Goal: Task Accomplishment & Management: Use online tool/utility

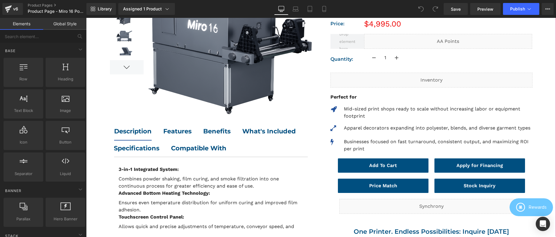
scroll to position [136, 0]
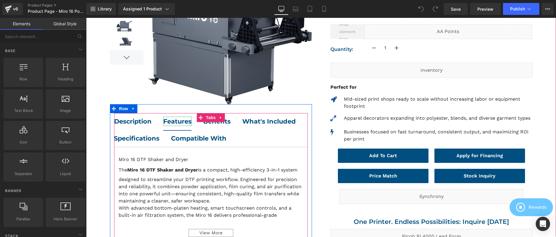
click at [180, 122] on b "Features" at bounding box center [177, 121] width 28 height 7
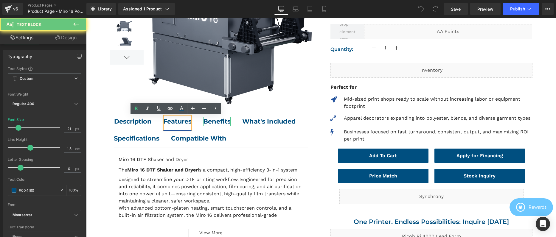
click at [212, 121] on strong "Benefits" at bounding box center [216, 121] width 27 height 7
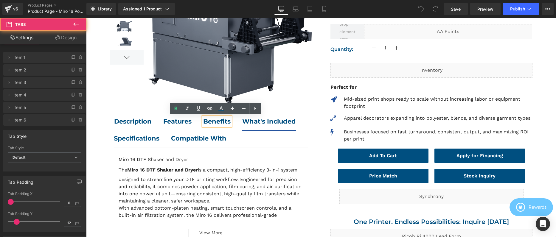
click at [242, 130] on span "What's Included Text Block" at bounding box center [275, 121] width 66 height 17
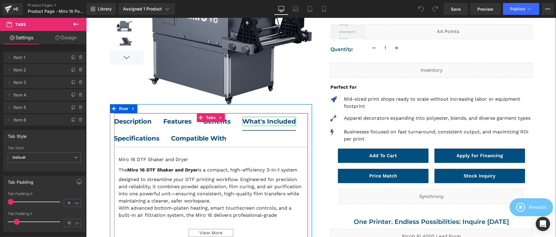
click at [242, 125] on b "What's Included" at bounding box center [269, 121] width 54 height 7
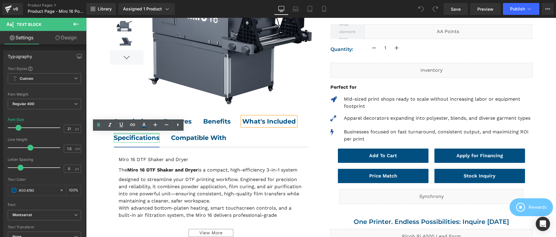
click at [159, 134] on div at bounding box center [137, 133] width 46 height 1
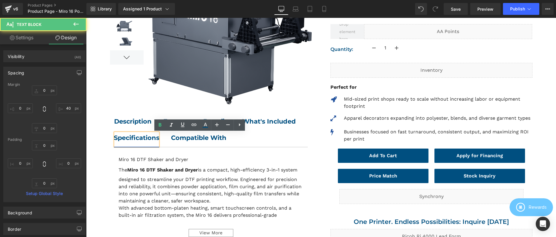
click at [226, 139] on b "Compatible With" at bounding box center [198, 137] width 55 height 7
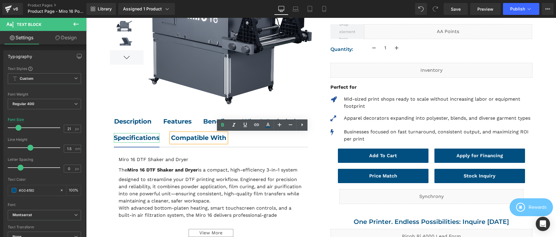
click at [159, 136] on b "Specifications" at bounding box center [137, 137] width 46 height 7
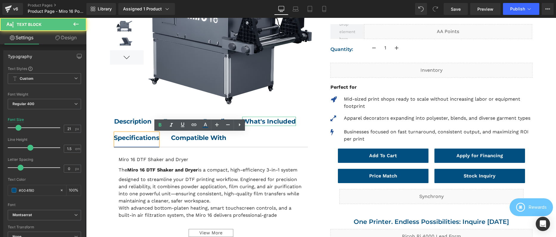
click at [242, 125] on b "What's Included" at bounding box center [269, 121] width 54 height 7
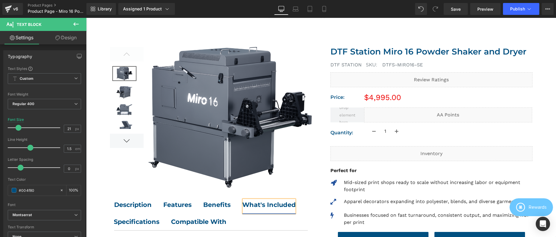
scroll to position [0, 0]
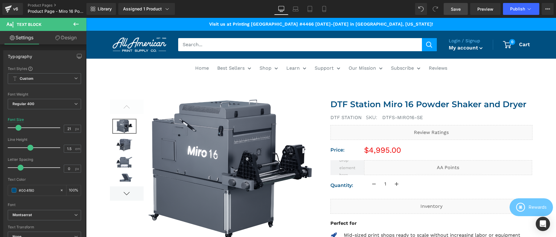
click at [444, 9] on link "Save" at bounding box center [456, 9] width 24 height 12
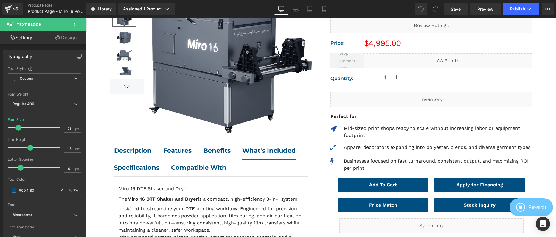
scroll to position [118, 0]
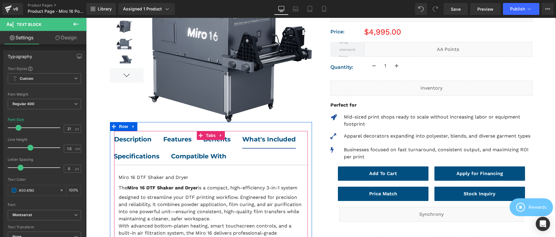
click at [182, 136] on b "Features" at bounding box center [177, 139] width 28 height 7
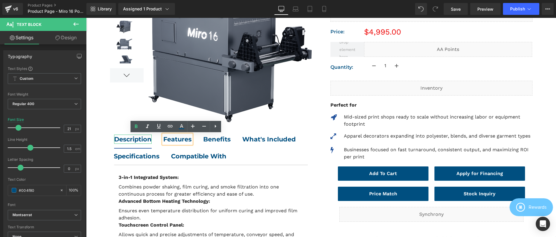
click at [135, 139] on strong "Description" at bounding box center [133, 139] width 38 height 7
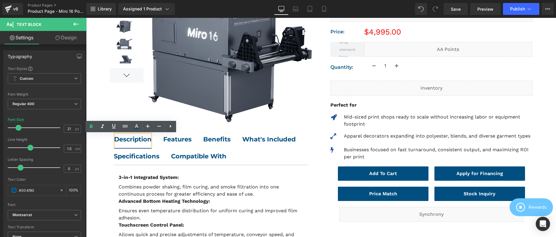
click at [195, 131] on span "Features Text Block" at bounding box center [183, 139] width 40 height 17
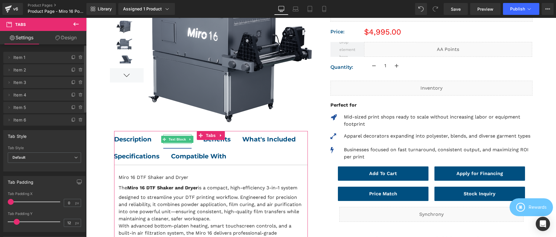
click at [23, 70] on span "Item 2" at bounding box center [38, 69] width 50 height 11
click at [9, 71] on icon at bounding box center [9, 70] width 5 height 5
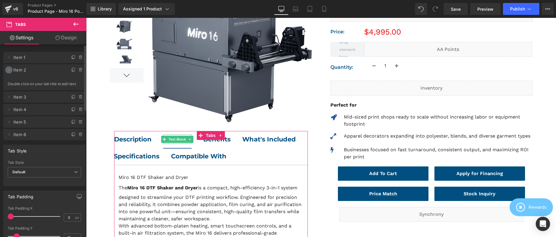
click at [9, 71] on icon at bounding box center [9, 70] width 5 height 5
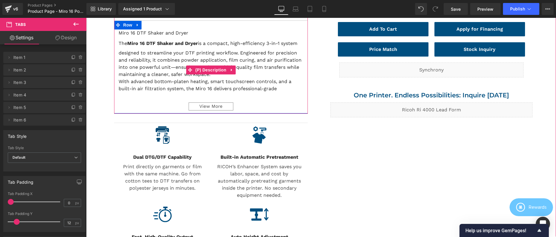
scroll to position [267, 0]
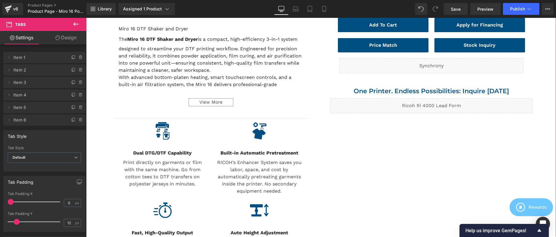
click at [171, 151] on icon at bounding box center [172, 153] width 3 height 4
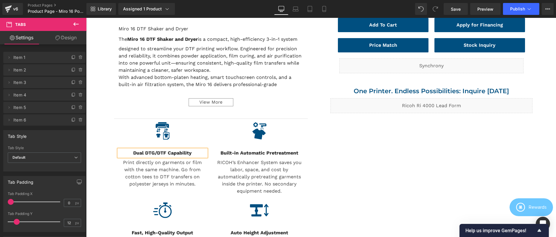
click at [170, 151] on b "Dual DTG/DTF Capability" at bounding box center [162, 153] width 58 height 6
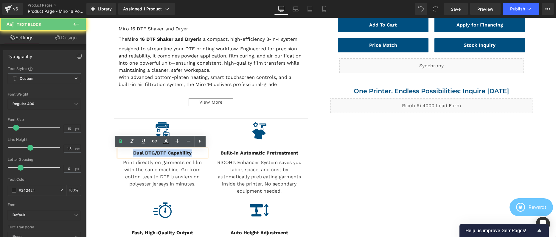
click at [170, 151] on b "Dual DTG/DTF Capability" at bounding box center [162, 153] width 58 height 6
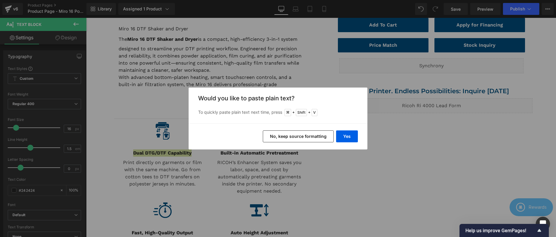
click at [321, 140] on button "No, keep source formatting" at bounding box center [298, 137] width 71 height 12
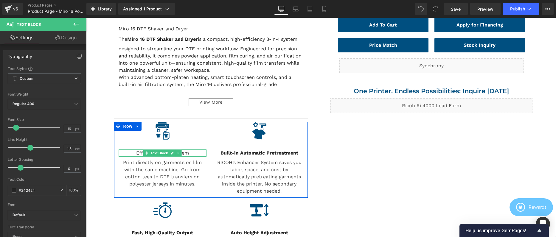
click at [180, 153] on p "Efficient 3-in-1 System" at bounding box center [163, 153] width 88 height 7
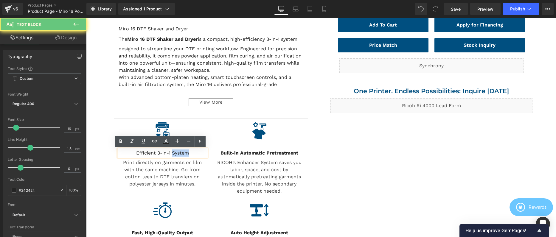
click at [180, 153] on p "Efficient 3-in-1 System" at bounding box center [163, 153] width 88 height 7
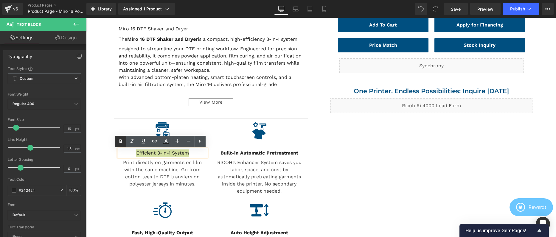
click at [120, 141] on icon at bounding box center [120, 141] width 7 height 7
click at [151, 173] on div "Print directly on garments or film with the same machine. Go from cotton tees t…" at bounding box center [163, 173] width 88 height 29
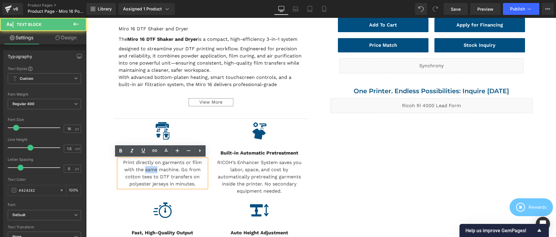
click at [151, 173] on p "Print directly on garments or film with the same machine. Go from cotton tees t…" at bounding box center [163, 173] width 88 height 29
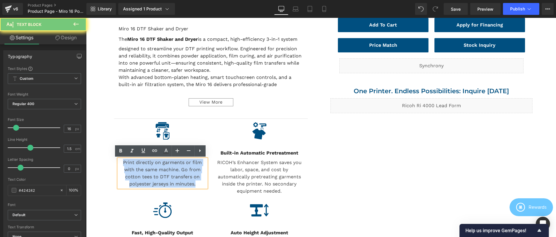
click at [151, 173] on p "Print directly on garments or film with the same machine. Go from cotton tees t…" at bounding box center [163, 173] width 88 height 29
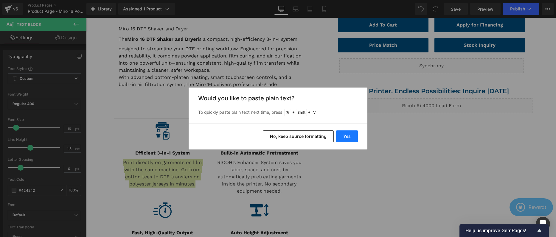
click at [348, 133] on button "Yes" at bounding box center [347, 137] width 22 height 12
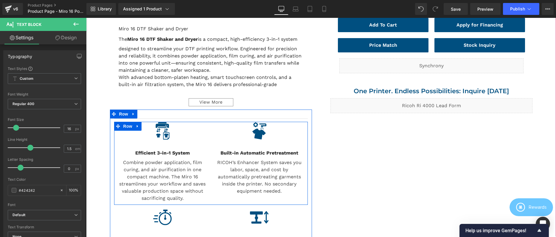
click at [253, 148] on div "Image Built-in Automatic Pretreatment Text Block RICOH’s Enhancer System saves …" at bounding box center [259, 158] width 97 height 73
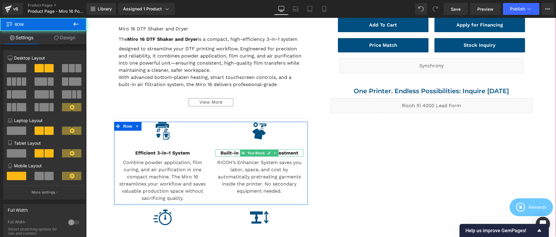
click at [252, 152] on span "Text Block" at bounding box center [256, 153] width 20 height 7
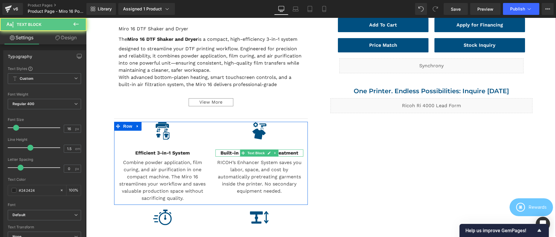
click at [252, 152] on span "Text Block" at bounding box center [256, 153] width 20 height 7
click at [217, 153] on p "Built-in Automatic Pretreatment" at bounding box center [259, 153] width 88 height 7
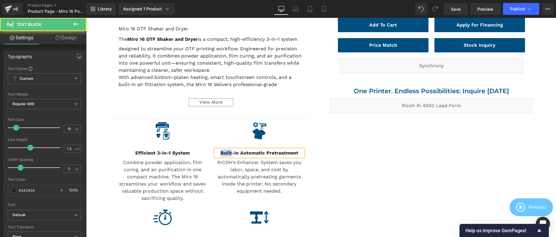
click at [217, 153] on p "Built-in Automatic Pretreatment" at bounding box center [259, 153] width 88 height 7
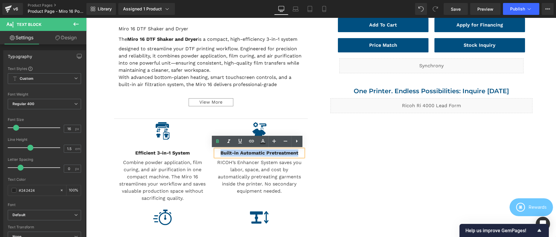
click at [217, 153] on p "Built-in Automatic Pretreatment" at bounding box center [259, 153] width 88 height 7
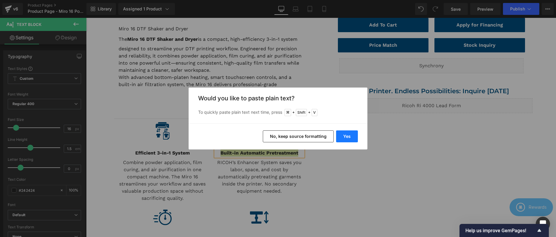
click at [348, 137] on button "Yes" at bounding box center [347, 137] width 22 height 12
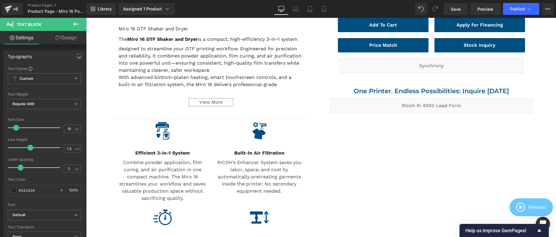
click at [265, 163] on p "RICOH’s Enhancer System saves you labor, space, and cost by automatically pretr…" at bounding box center [259, 177] width 88 height 36
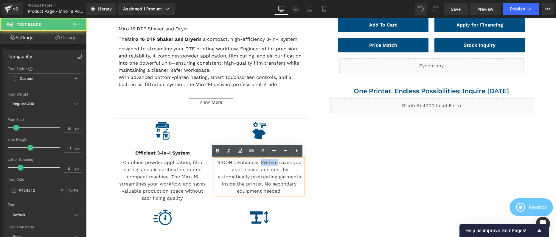
click at [265, 163] on p "RICOH’s Enhancer System saves you labor, space, and cost by automatically pretr…" at bounding box center [259, 177] width 88 height 36
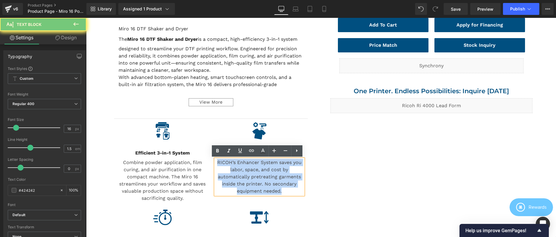
click at [265, 163] on p "RICOH’s Enhancer System saves you labor, space, and cost by automatically pretr…" at bounding box center [259, 177] width 88 height 36
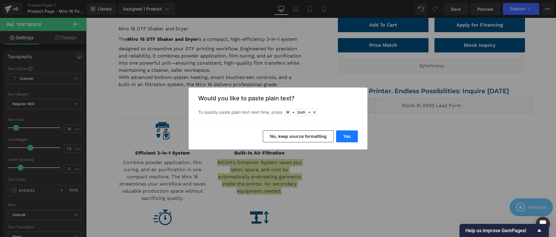
click at [347, 136] on button "Yes" at bounding box center [347, 137] width 22 height 12
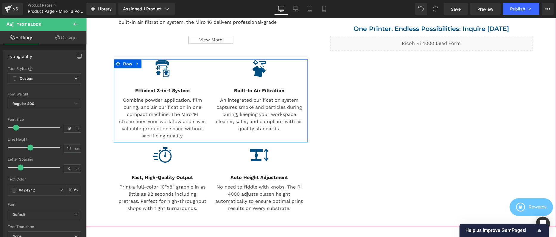
scroll to position [330, 0]
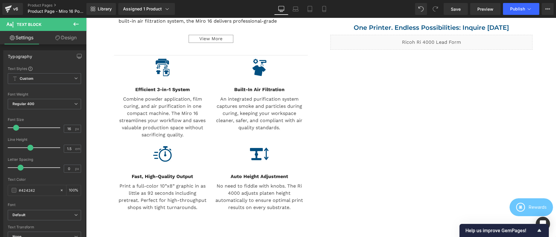
click at [159, 178] on div "Fast, High-Quality Output Text Block" at bounding box center [163, 176] width 88 height 7
click at [159, 178] on b "Fast, High-Quality Output" at bounding box center [162, 177] width 61 height 6
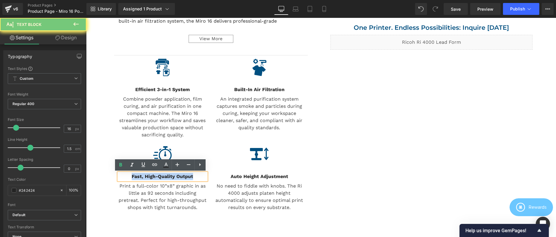
click at [159, 178] on b "Fast, High-Quality Output" at bounding box center [162, 177] width 61 height 6
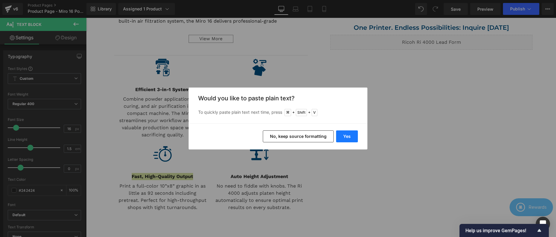
click at [342, 133] on button "Yes" at bounding box center [347, 137] width 22 height 12
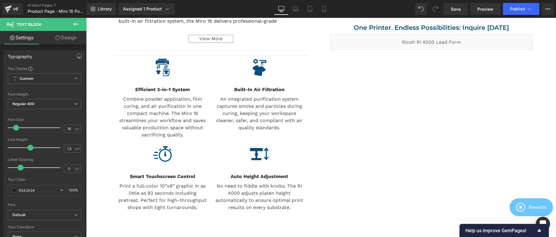
click at [160, 195] on div "Print a full-color 10”x8” graphic in as little as 92 seconds including pretreat…" at bounding box center [163, 197] width 88 height 29
click at [160, 195] on p "Print a full-color 10”x8” graphic in as little as 92 seconds including pretreat…" at bounding box center [163, 197] width 88 height 29
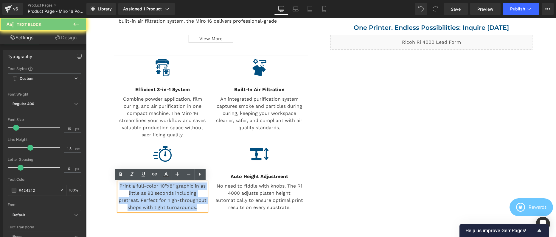
click at [160, 195] on p "Print a full-color 10”x8” graphic in as little as 92 seconds including pretreat…" at bounding box center [163, 197] width 88 height 29
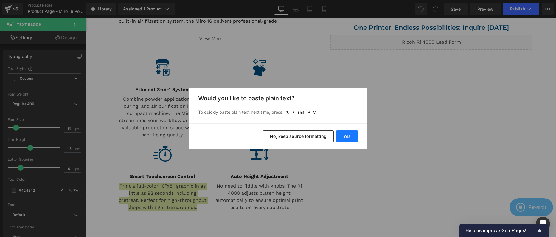
click at [347, 135] on button "Yes" at bounding box center [347, 137] width 22 height 12
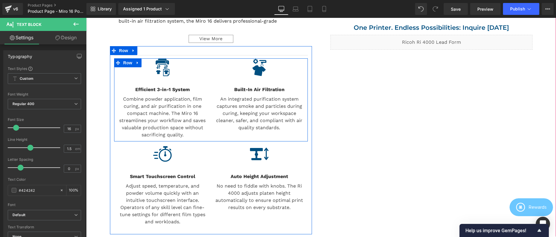
click at [167, 140] on div "Image Efficient 3-in-1 System Text Block Combine powder application, film curin…" at bounding box center [211, 99] width 194 height 83
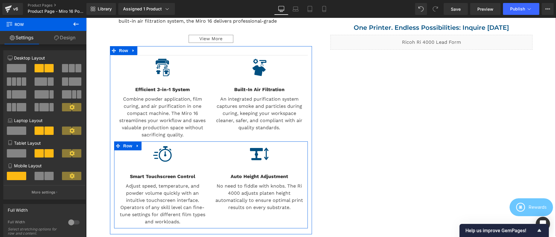
click at [261, 174] on div "Auto Height Adjustment Text Block" at bounding box center [259, 176] width 88 height 7
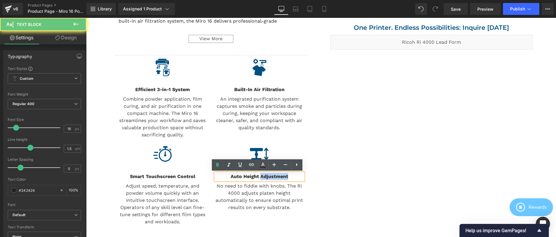
click at [261, 174] on b "Auto Height Adjustment" at bounding box center [260, 177] width 58 height 6
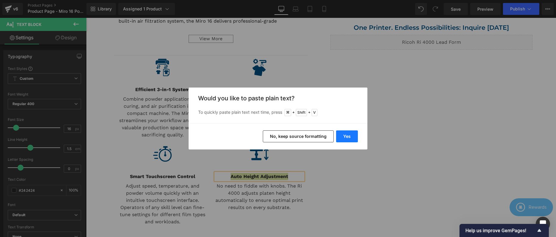
click at [346, 134] on button "Yes" at bounding box center [347, 137] width 22 height 12
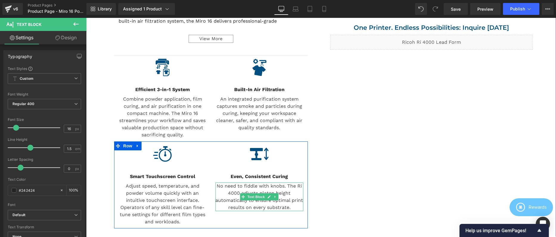
click at [288, 188] on p "No need to fiddle with knobs. The Ri 4000 adjusts platen height automatically t…" at bounding box center [259, 197] width 88 height 29
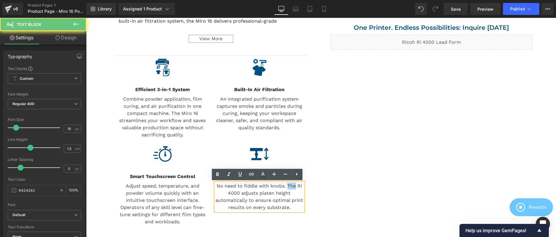
click at [288, 188] on p "No need to fiddle with knobs. The Ri 4000 adjusts platen height automatically t…" at bounding box center [259, 197] width 88 height 29
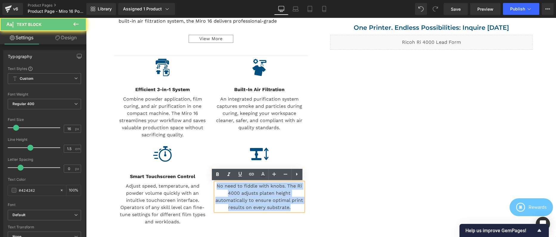
click at [288, 188] on p "No need to fiddle with knobs. The Ri 4000 adjusts platen height automatically t…" at bounding box center [259, 197] width 88 height 29
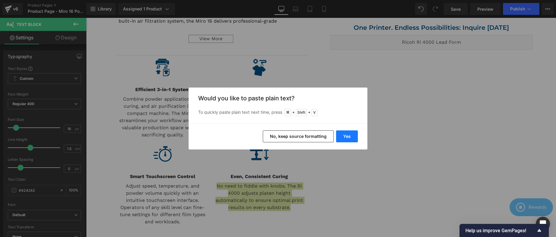
click at [351, 137] on button "Yes" at bounding box center [347, 137] width 22 height 12
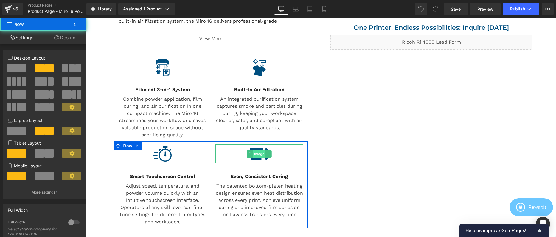
click at [261, 158] on img at bounding box center [259, 154] width 19 height 19
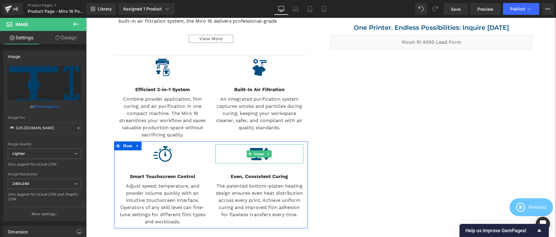
click at [282, 152] on div at bounding box center [259, 154] width 88 height 19
click at [254, 153] on span "Image" at bounding box center [259, 153] width 13 height 7
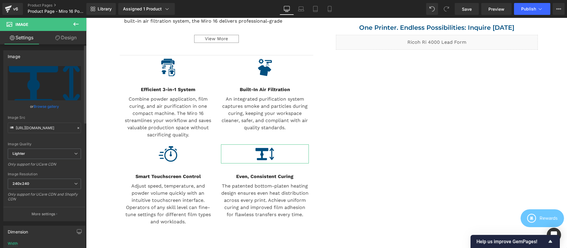
click at [45, 107] on link "Browse gallery" at bounding box center [46, 106] width 25 height 10
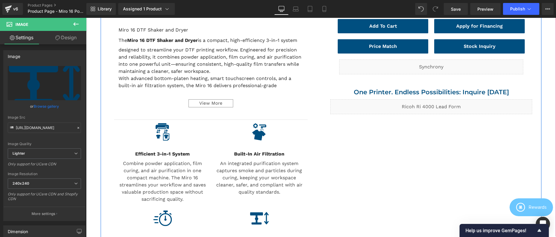
scroll to position [130, 0]
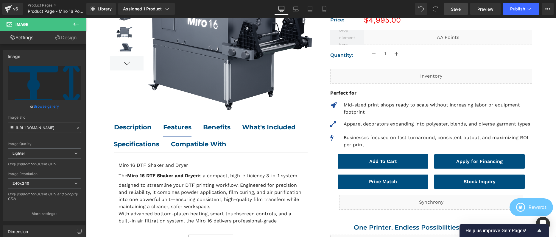
drag, startPoint x: 455, startPoint y: 7, endPoint x: 349, endPoint y: 66, distance: 121.9
click at [455, 7] on span "Save" at bounding box center [456, 9] width 10 height 6
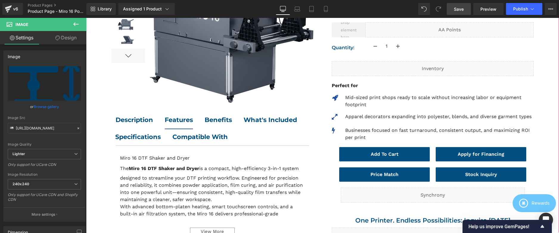
scroll to position [139, 0]
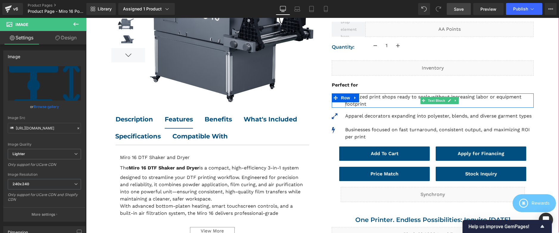
click at [367, 95] on p "Mid-sized print shops ready to scale without increasing labor or equipment foot…" at bounding box center [439, 100] width 189 height 14
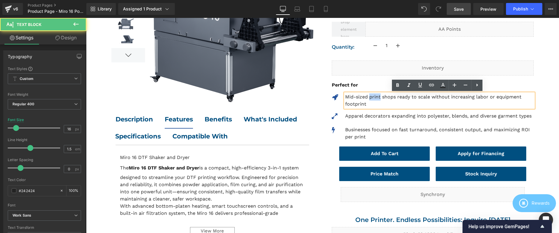
click at [367, 95] on p "Mid-sized print shops ready to scale without increasing labor or equipment foot…" at bounding box center [439, 100] width 189 height 14
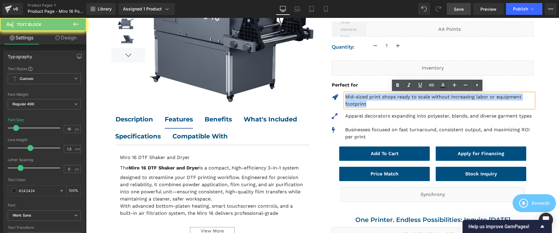
click at [367, 95] on p "Mid-sized print shops ready to scale without increasing labor or equipment foot…" at bounding box center [439, 100] width 189 height 14
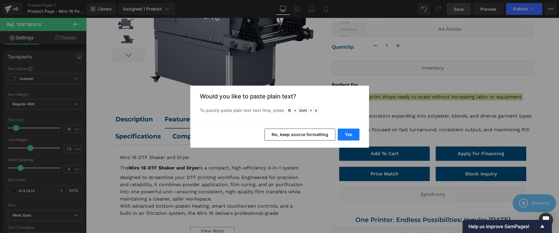
drag, startPoint x: 320, startPoint y: 134, endPoint x: 358, endPoint y: 132, distance: 38.2
click at [358, 132] on div "Yes No, keep source formatting" at bounding box center [279, 134] width 179 height 26
click at [355, 133] on button "Yes" at bounding box center [349, 134] width 22 height 12
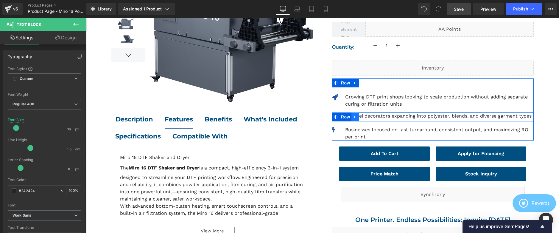
click at [356, 116] on link at bounding box center [356, 116] width 8 height 9
click at [396, 114] on p "Apparel decorators expanding into polyester, blends, and diverse garment types" at bounding box center [439, 115] width 189 height 7
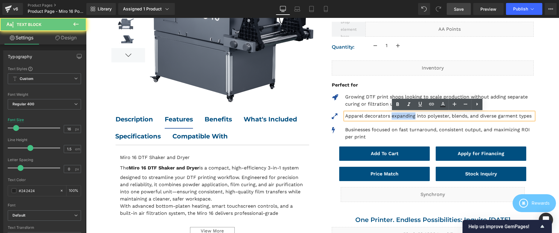
click at [396, 114] on p "Apparel decorators expanding into polyester, blends, and diverse garment types" at bounding box center [439, 115] width 189 height 7
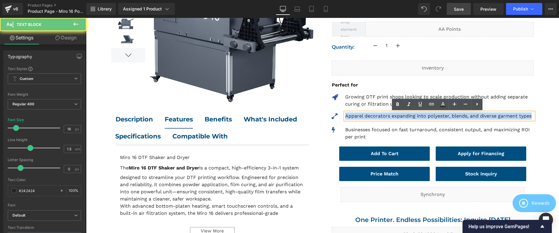
click at [396, 114] on p "Apparel decorators expanding into polyester, blends, and diverse garment types" at bounding box center [439, 115] width 189 height 7
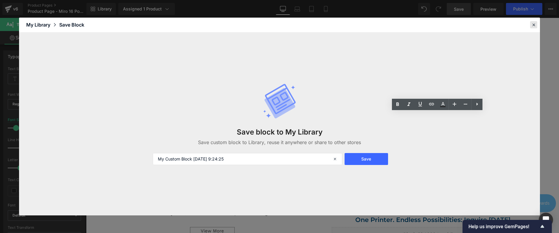
click at [533, 24] on icon at bounding box center [533, 24] width 5 height 5
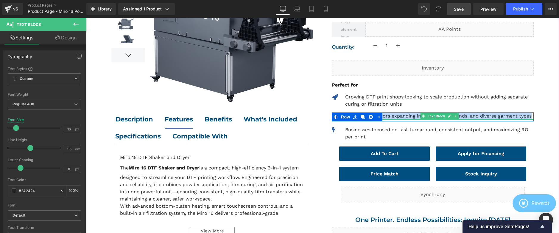
click at [405, 116] on p "Apparel decorators expanding into polyester, blends, and diverse garment types" at bounding box center [439, 115] width 189 height 7
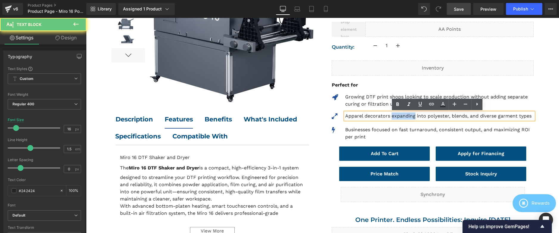
click at [405, 116] on p "Apparel decorators expanding into polyester, blends, and diverse garment types" at bounding box center [439, 115] width 189 height 7
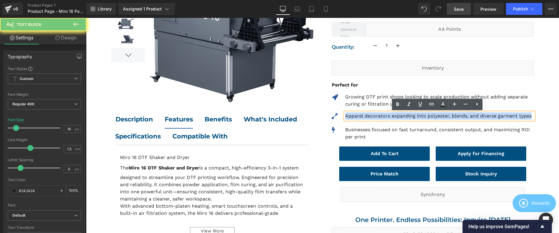
click at [405, 116] on p "Apparel decorators expanding into polyester, blends, and diverse garment types" at bounding box center [439, 115] width 189 height 7
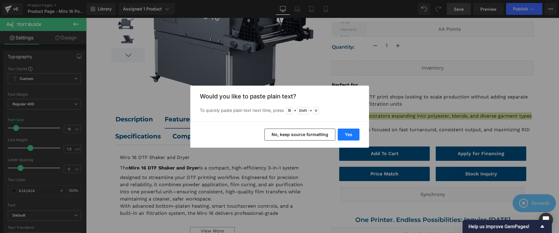
click at [347, 134] on button "Yes" at bounding box center [349, 134] width 22 height 12
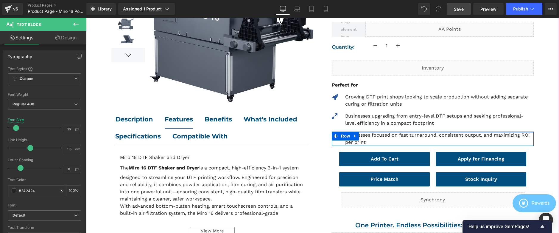
click at [358, 133] on p "Businesses focused on fast turnaround, consistent output, and maximizing ROI pe…" at bounding box center [439, 138] width 189 height 14
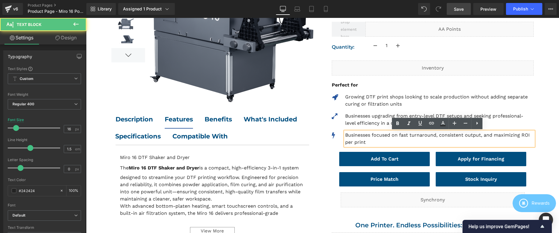
click at [378, 133] on p "Businesses focused on fast turnaround, consistent output, and maximizing ROI pe…" at bounding box center [439, 138] width 189 height 14
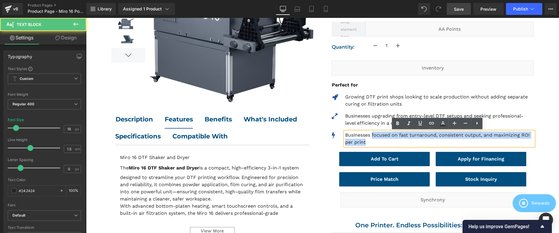
drag, startPoint x: 371, startPoint y: 134, endPoint x: 389, endPoint y: 142, distance: 20.0
click at [389, 142] on p "Businesses focused on fast turnaround, consistent output, and maximizing ROI pe…" at bounding box center [439, 138] width 189 height 14
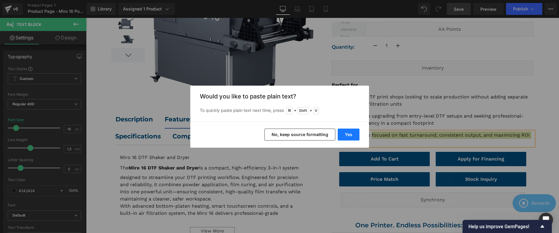
click at [340, 135] on button "Yes" at bounding box center [349, 134] width 22 height 12
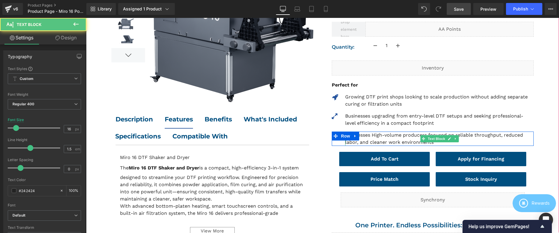
click at [380, 134] on p "Businesses High-volume producers focused on reliable throughput, reduced labor,…" at bounding box center [439, 138] width 189 height 14
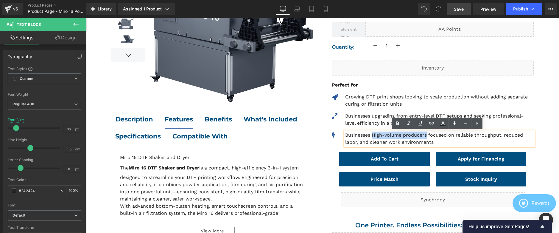
drag, startPoint x: 425, startPoint y: 135, endPoint x: 372, endPoint y: 135, distance: 53.6
click at [372, 135] on p "Businesses High-volume producers focused on reliable throughput, reduced labor,…" at bounding box center [439, 138] width 189 height 14
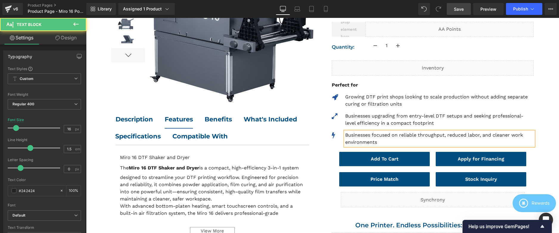
click at [397, 135] on p "Businesses focused on reliable throughput, reduced labor, and cleaner work envi…" at bounding box center [439, 138] width 189 height 14
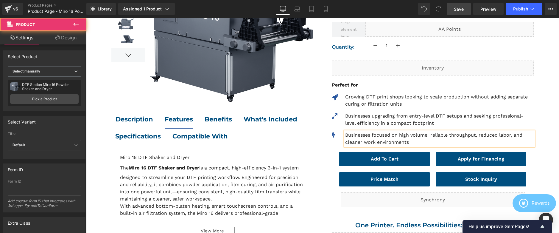
click at [542, 134] on div at bounding box center [322, 186] width 473 height 493
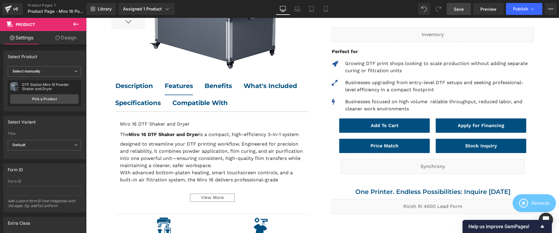
scroll to position [280, 0]
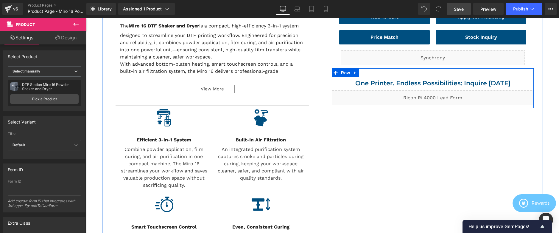
click at [390, 72] on div "One Printer. Endless Possibilities: Inquire Today Heading Liquid Separator Row" at bounding box center [433, 88] width 202 height 40
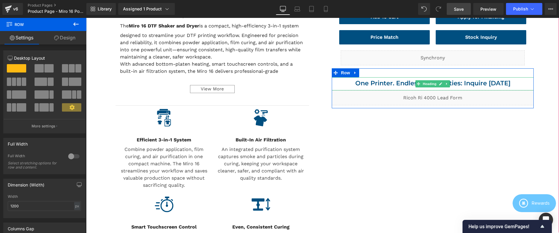
click at [472, 83] on h2 "One Printer. Endless Possibilities: Inquire [DATE]" at bounding box center [433, 83] width 202 height 12
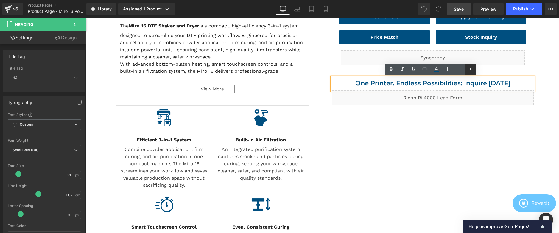
click at [474, 71] on link at bounding box center [470, 68] width 11 height 11
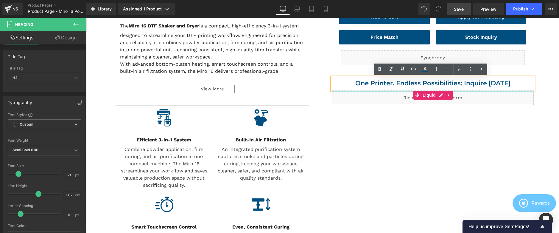
click at [358, 91] on div at bounding box center [432, 91] width 201 height 1
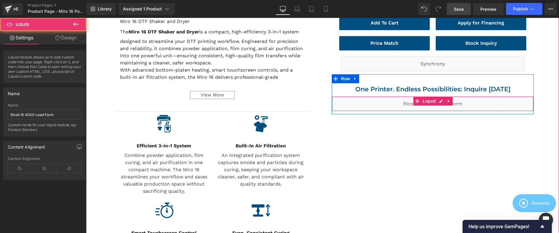
scroll to position [271, 0]
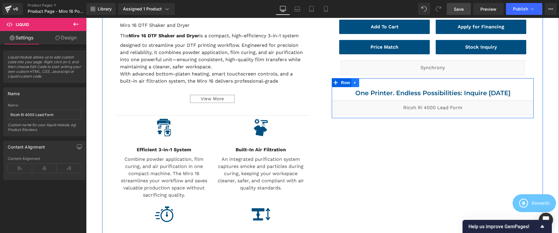
click at [353, 83] on icon at bounding box center [355, 82] width 4 height 4
click at [371, 81] on icon at bounding box center [371, 82] width 4 height 4
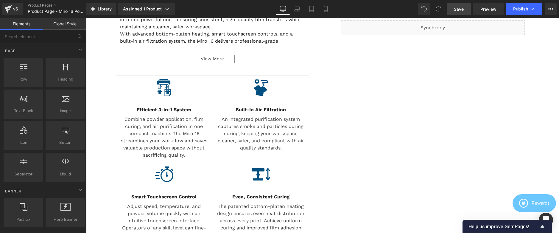
scroll to position [0, 0]
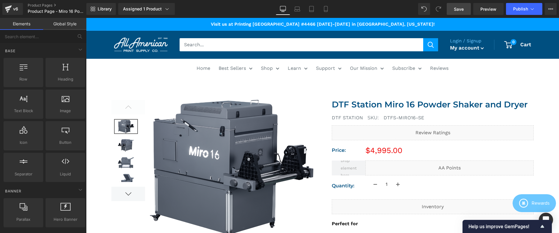
click at [463, 10] on span "Save" at bounding box center [459, 9] width 10 height 6
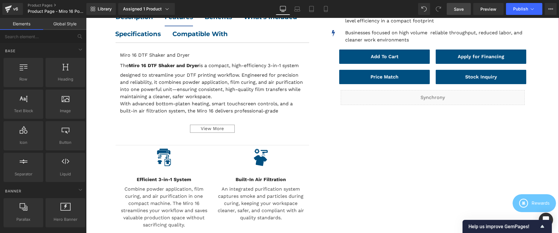
scroll to position [313, 0]
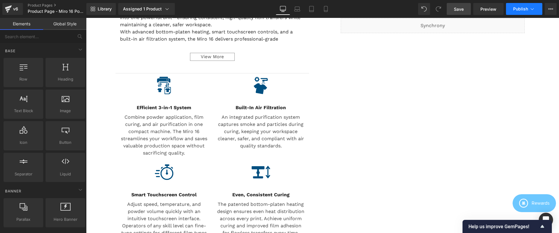
click at [521, 14] on button "Publish" at bounding box center [524, 9] width 36 height 12
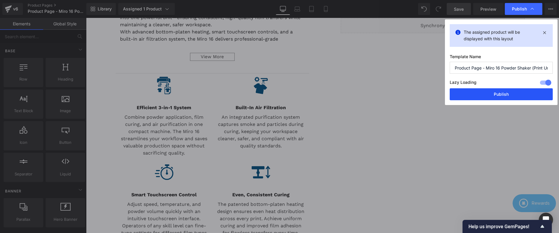
click at [521, 95] on button "Publish" at bounding box center [501, 94] width 103 height 12
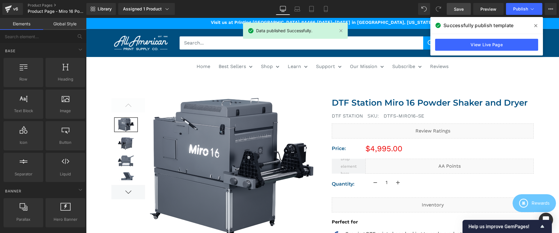
scroll to position [2, 0]
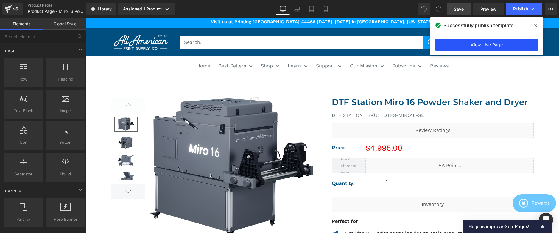
click at [520, 42] on link "View Live Page" at bounding box center [486, 45] width 103 height 12
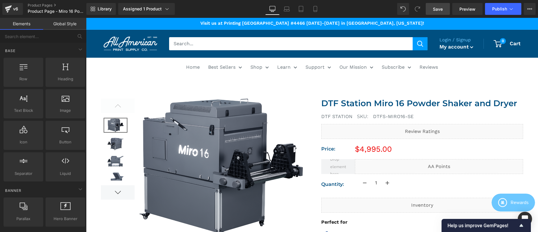
scroll to position [0, 0]
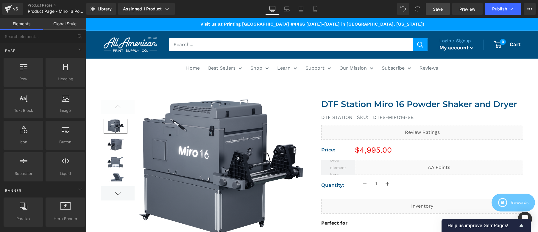
click at [438, 10] on span "Save" at bounding box center [438, 9] width 10 height 6
